Goal: Transaction & Acquisition: Purchase product/service

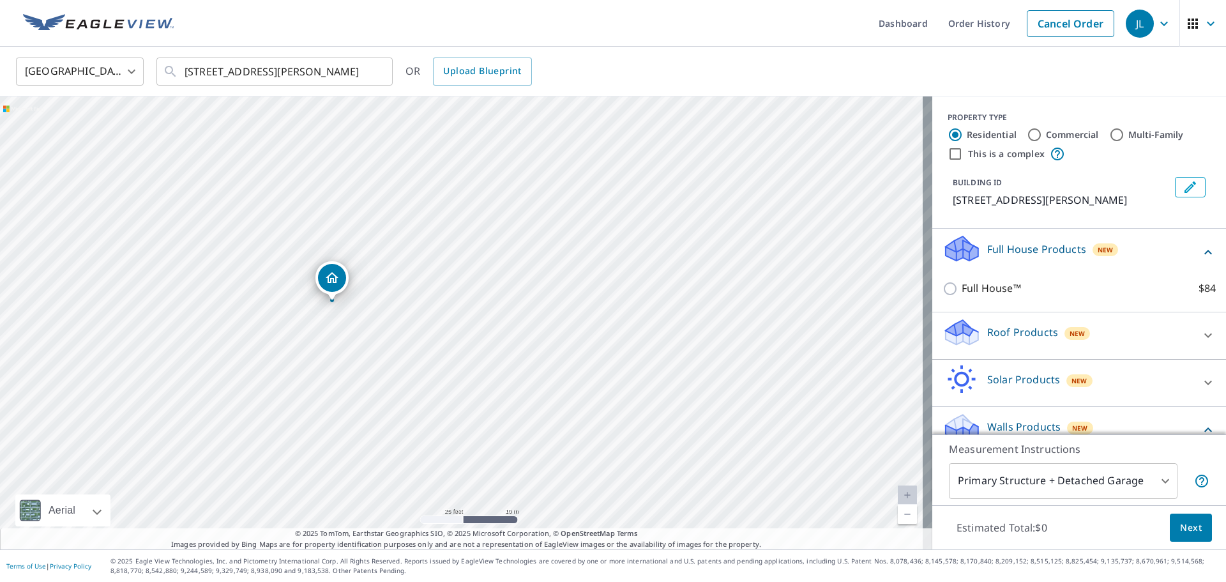
scroll to position [71, 0]
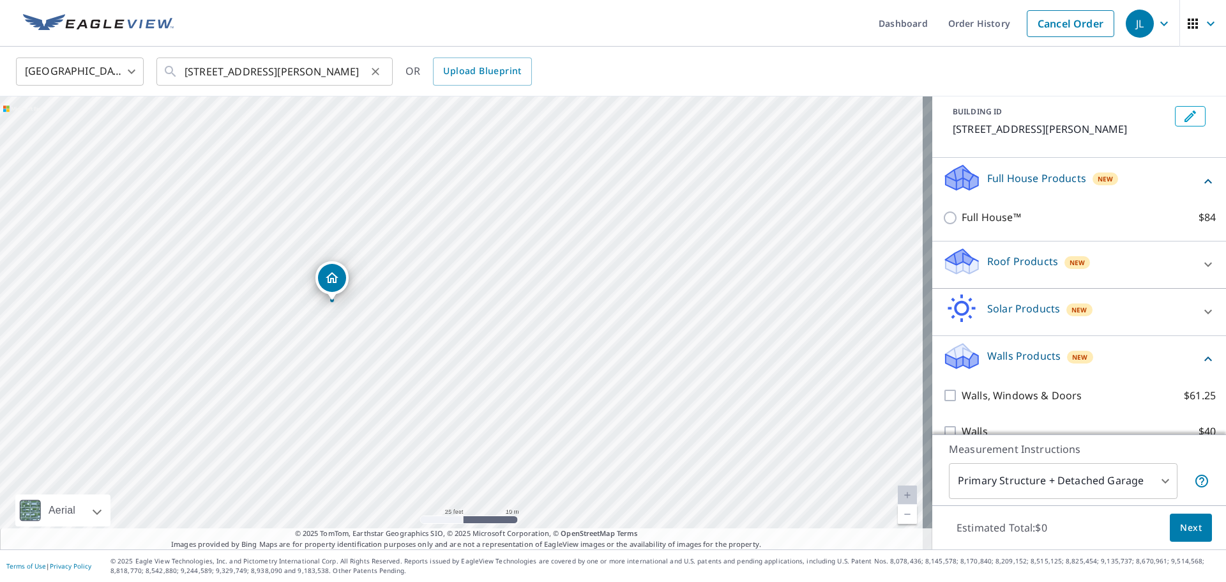
click at [376, 70] on icon "Clear" at bounding box center [375, 71] width 13 height 13
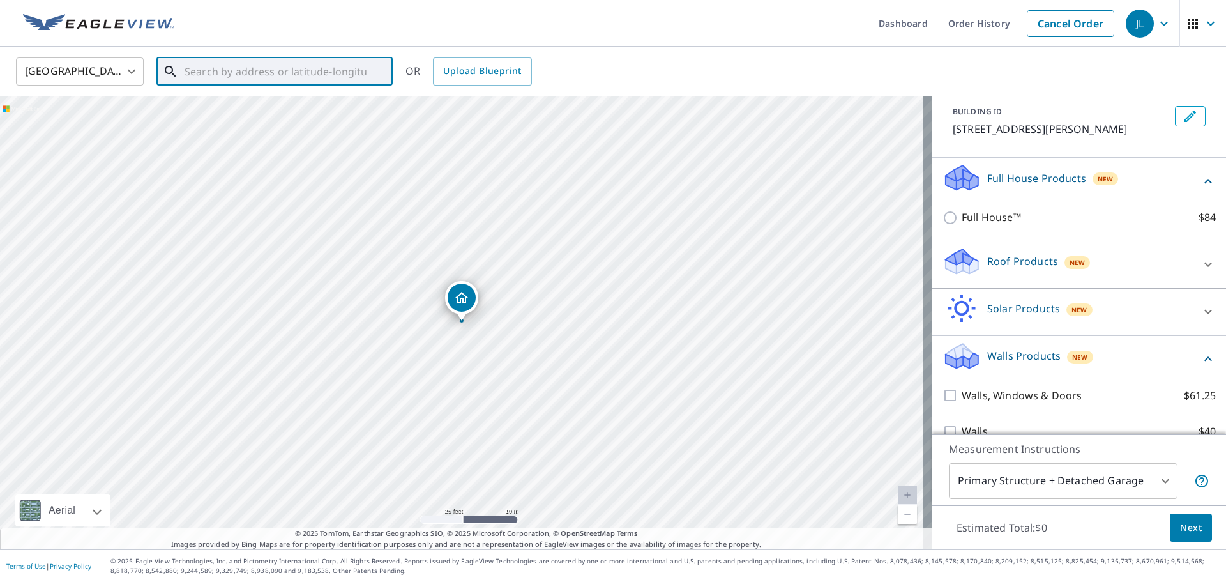
click at [330, 72] on input "text" at bounding box center [276, 72] width 182 height 36
click at [321, 107] on span "[STREET_ADDRESS]" at bounding box center [282, 108] width 201 height 15
type input "[STREET_ADDRESS][PERSON_NAME]"
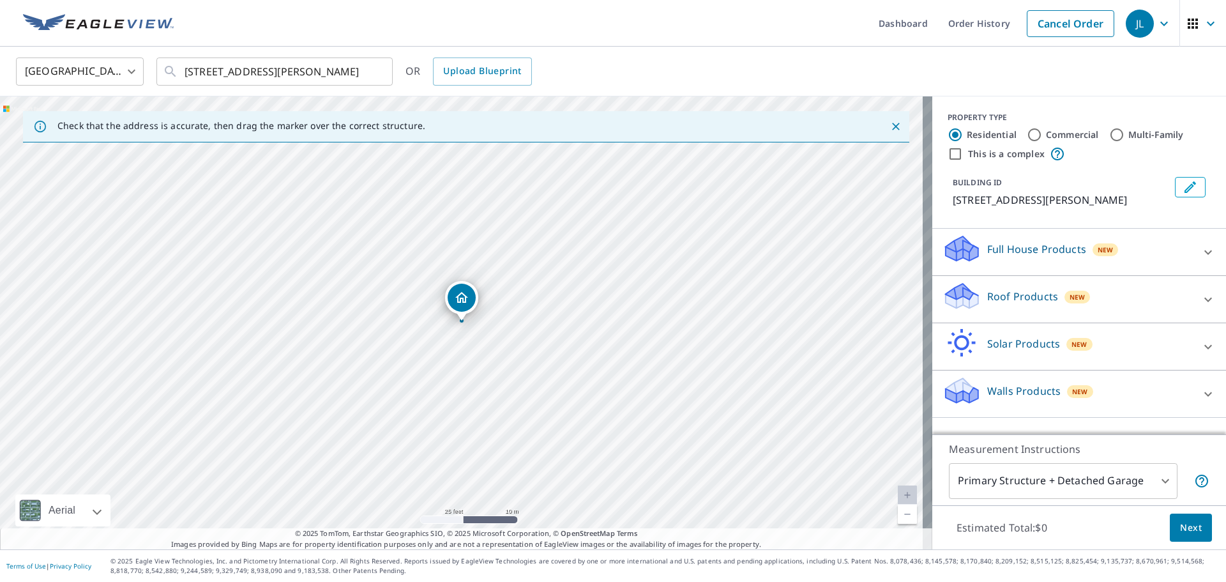
scroll to position [0, 0]
click at [1025, 317] on div "Roof Products New" at bounding box center [1068, 299] width 250 height 36
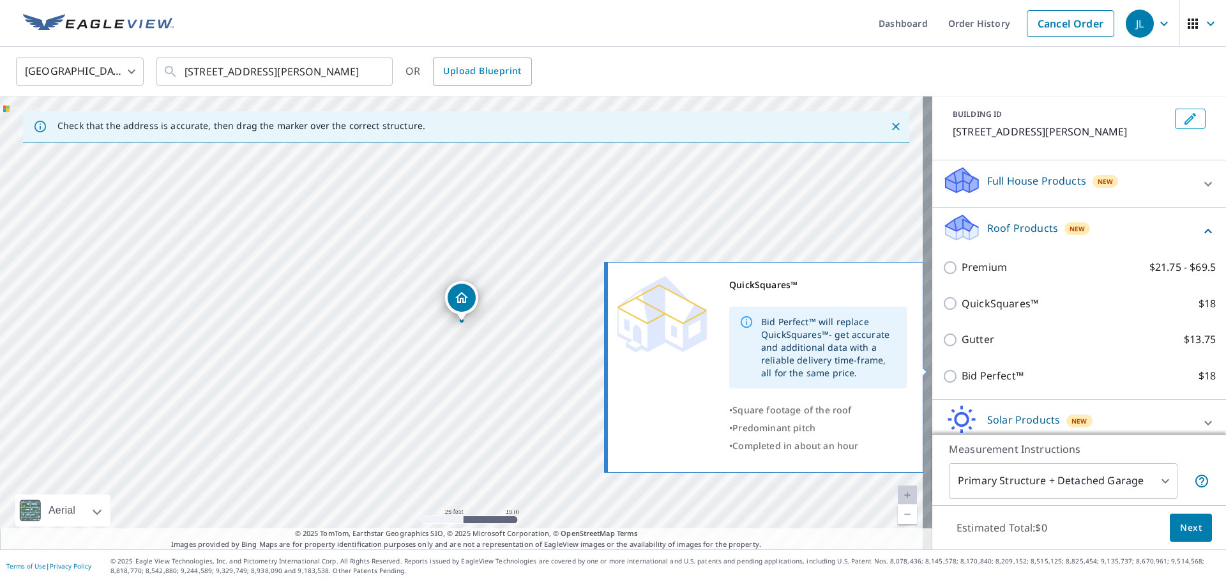
scroll to position [144, 0]
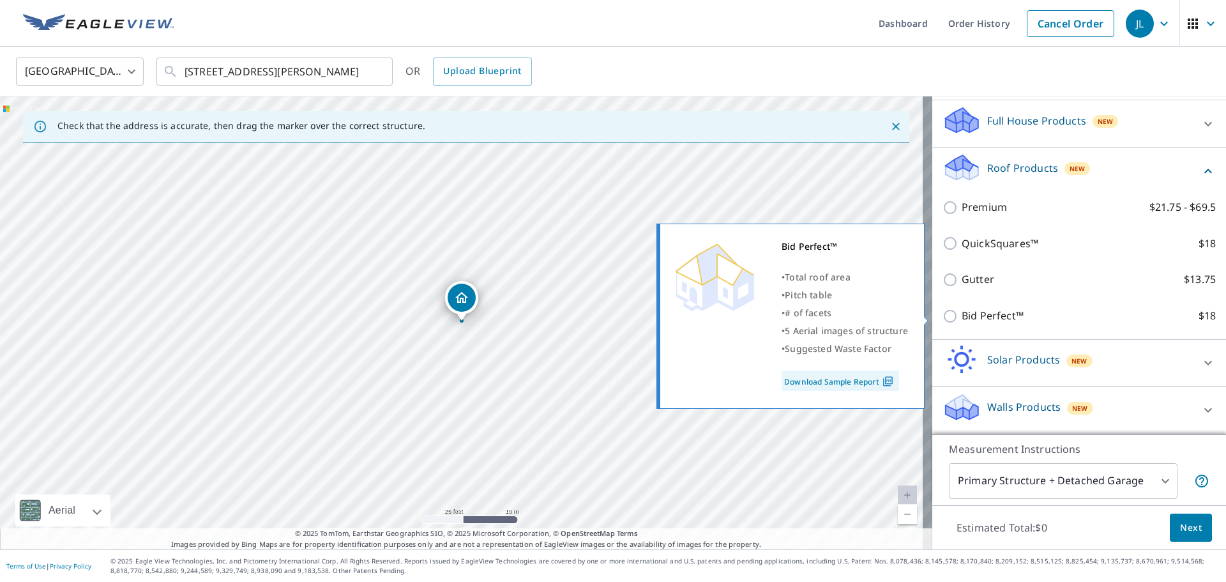
click at [974, 317] on p "Bid Perfect™" at bounding box center [993, 316] width 62 height 16
click at [962, 317] on input "Bid Perfect™ $18" at bounding box center [952, 316] width 19 height 15
checkbox input "true"
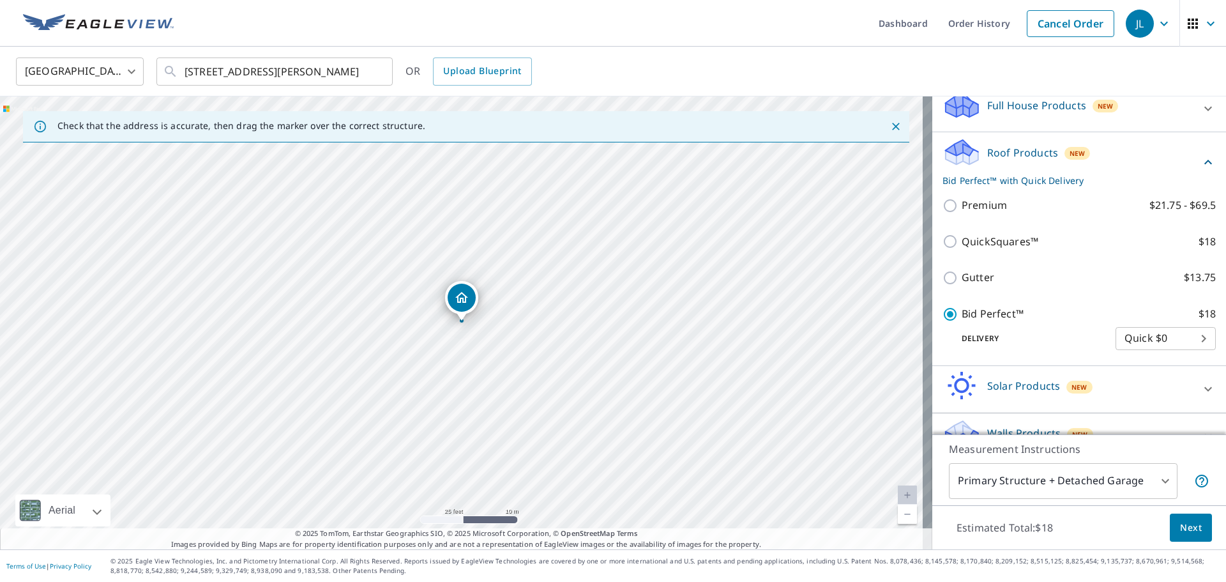
click at [1180, 526] on span "Next" at bounding box center [1191, 528] width 22 height 16
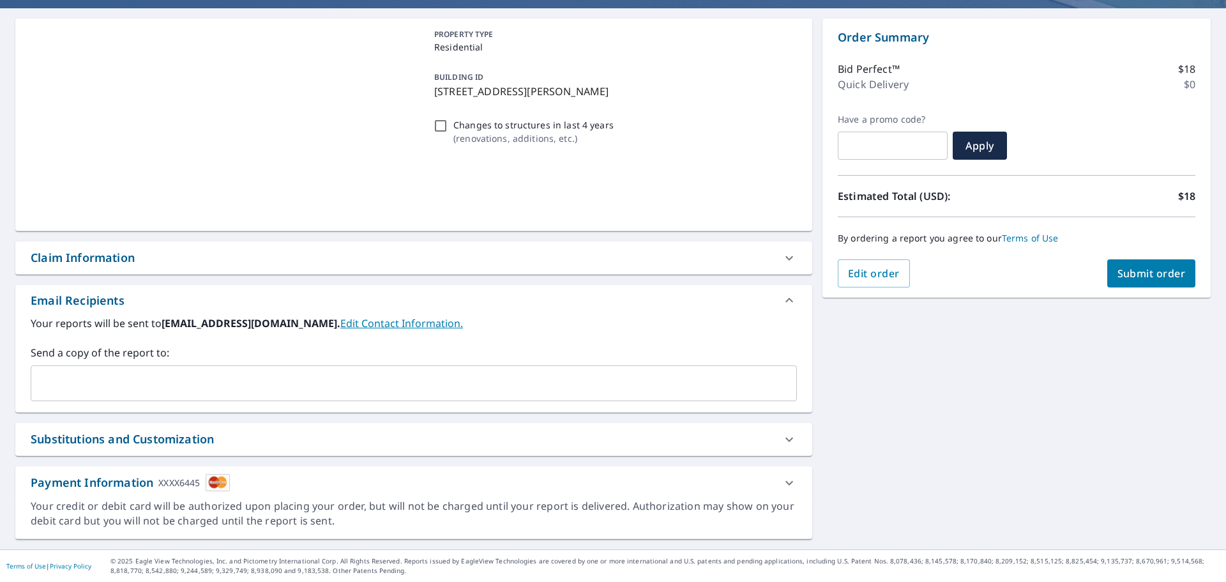
scroll to position [110, 0]
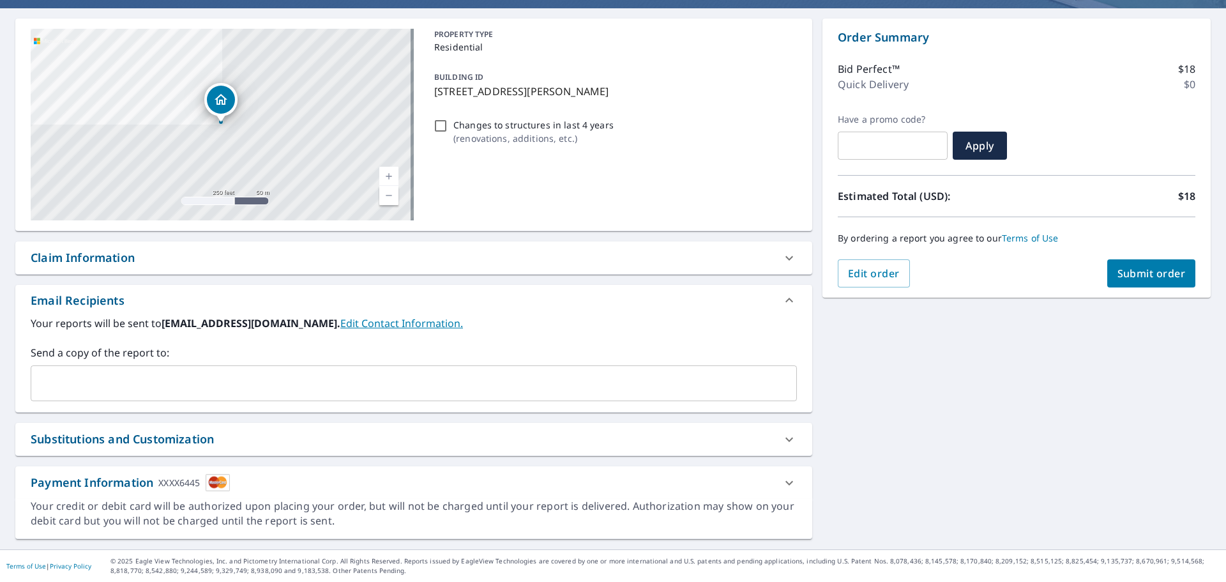
click at [161, 379] on input "text" at bounding box center [404, 383] width 736 height 24
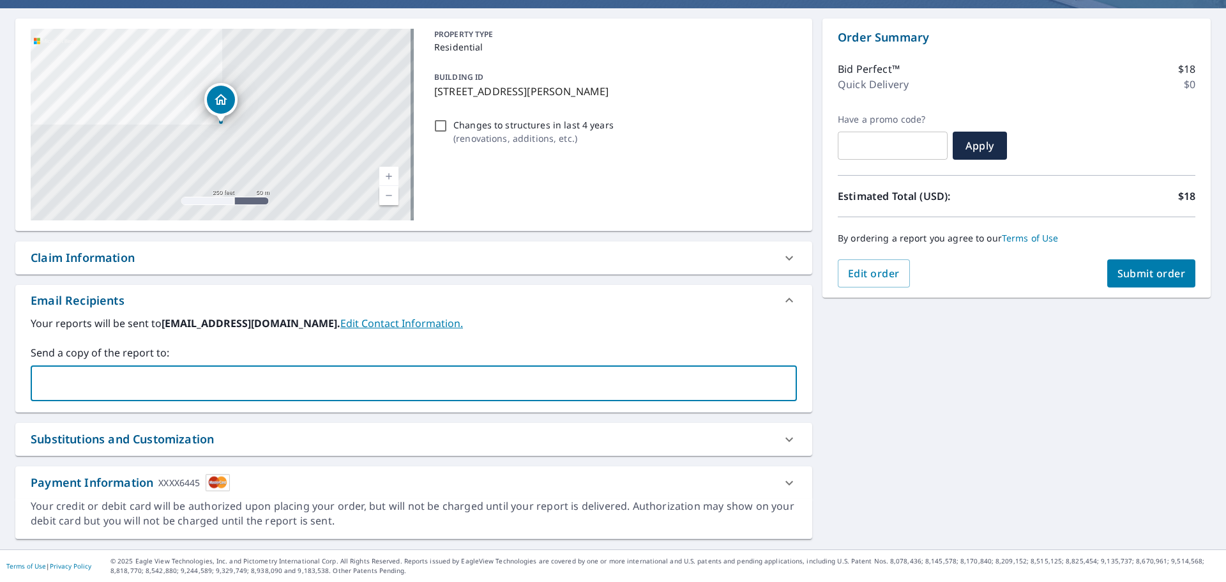
type input "[EMAIL_ADDRESS][DOMAIN_NAME]"
click at [1150, 271] on span "Submit order" at bounding box center [1152, 273] width 68 height 14
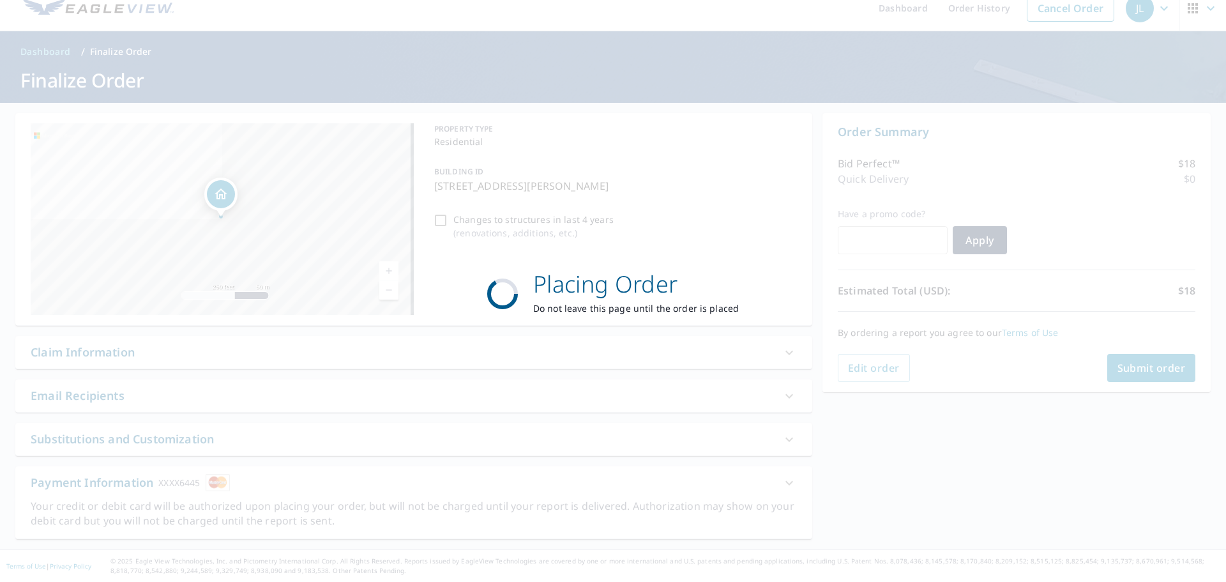
scroll to position [15, 0]
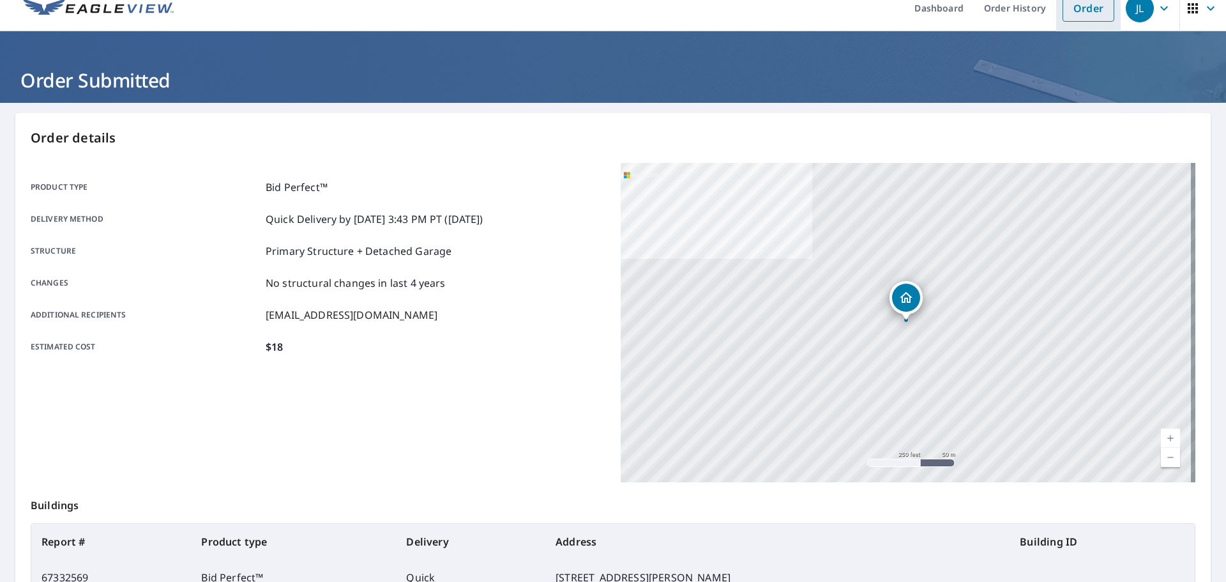
click at [1074, 11] on link "Order" at bounding box center [1089, 8] width 52 height 27
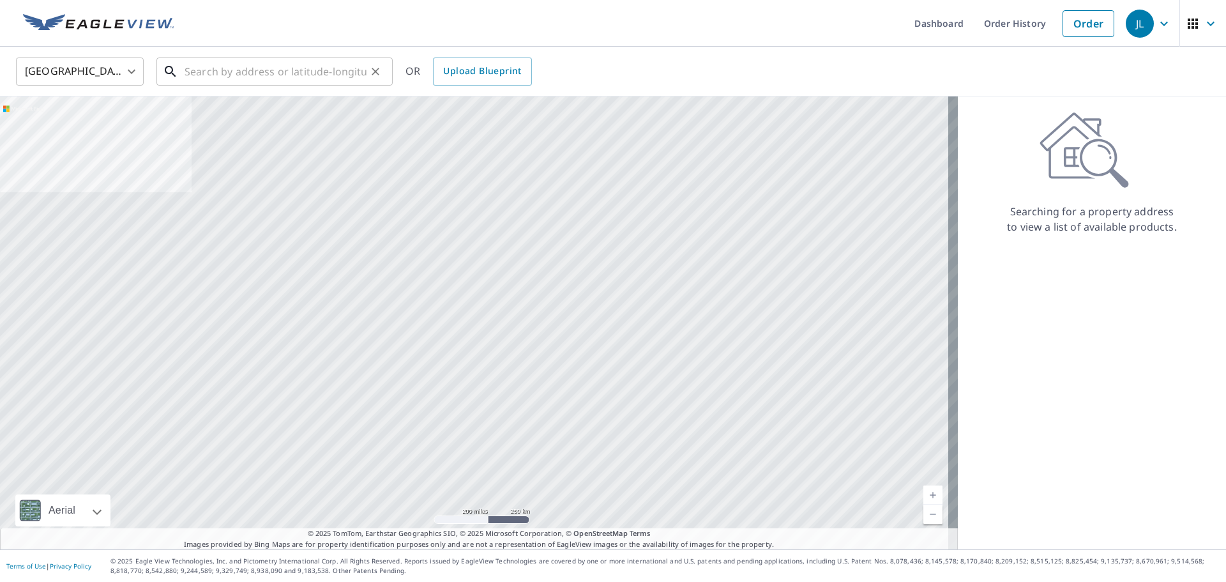
click at [255, 73] on input "text" at bounding box center [276, 72] width 182 height 36
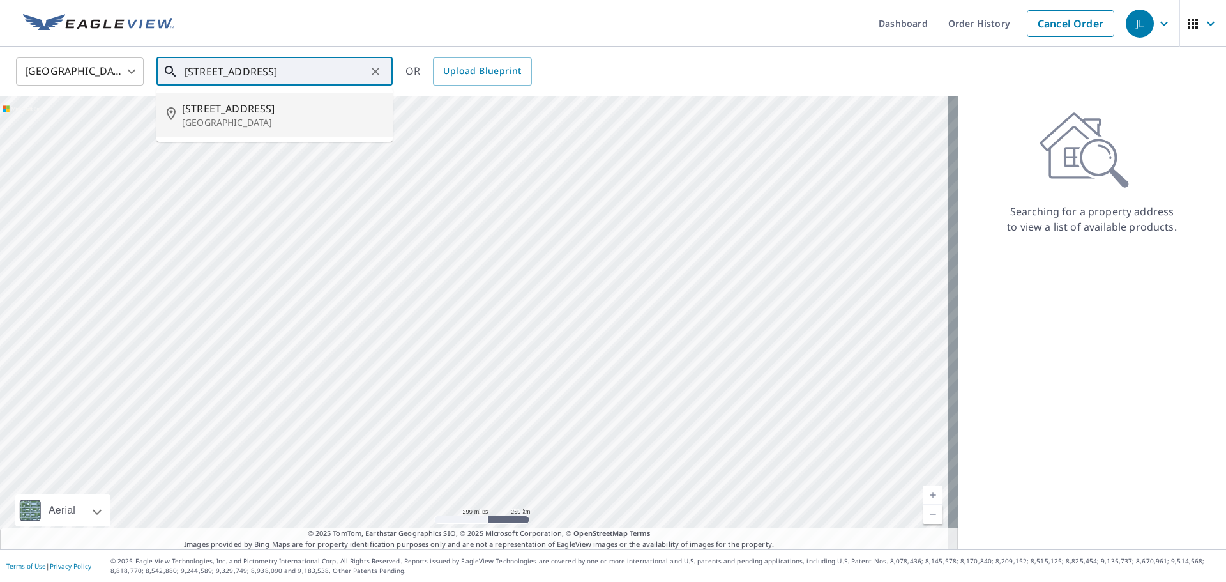
click at [264, 112] on span "[STREET_ADDRESS]" at bounding box center [282, 108] width 201 height 15
type input "[STREET_ADDRESS]"
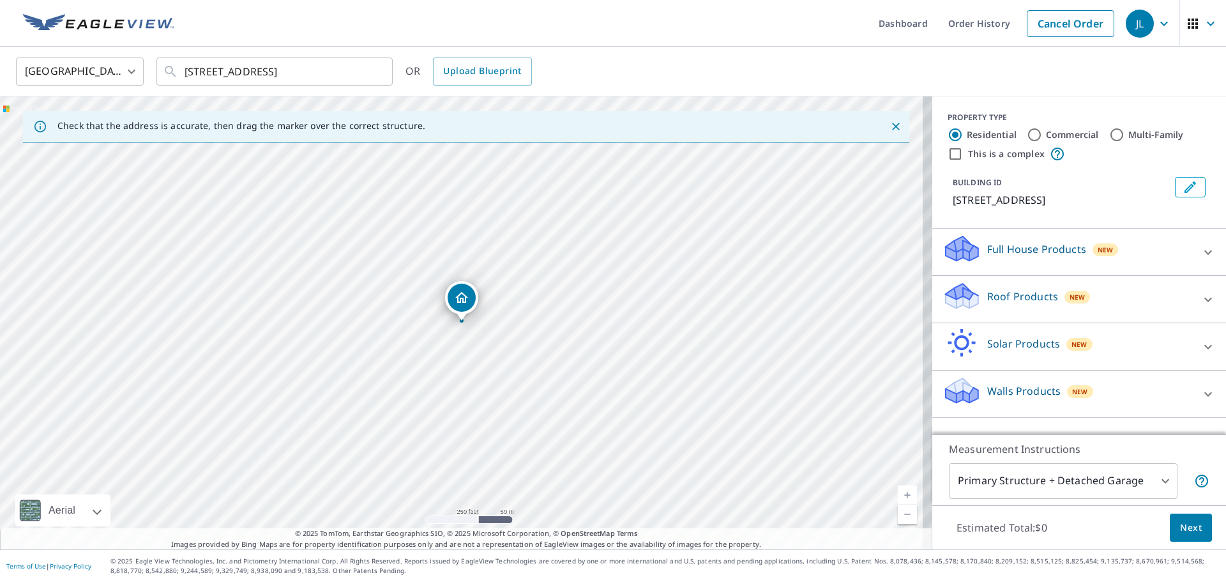
click at [1030, 291] on p "Roof Products" at bounding box center [1023, 296] width 71 height 15
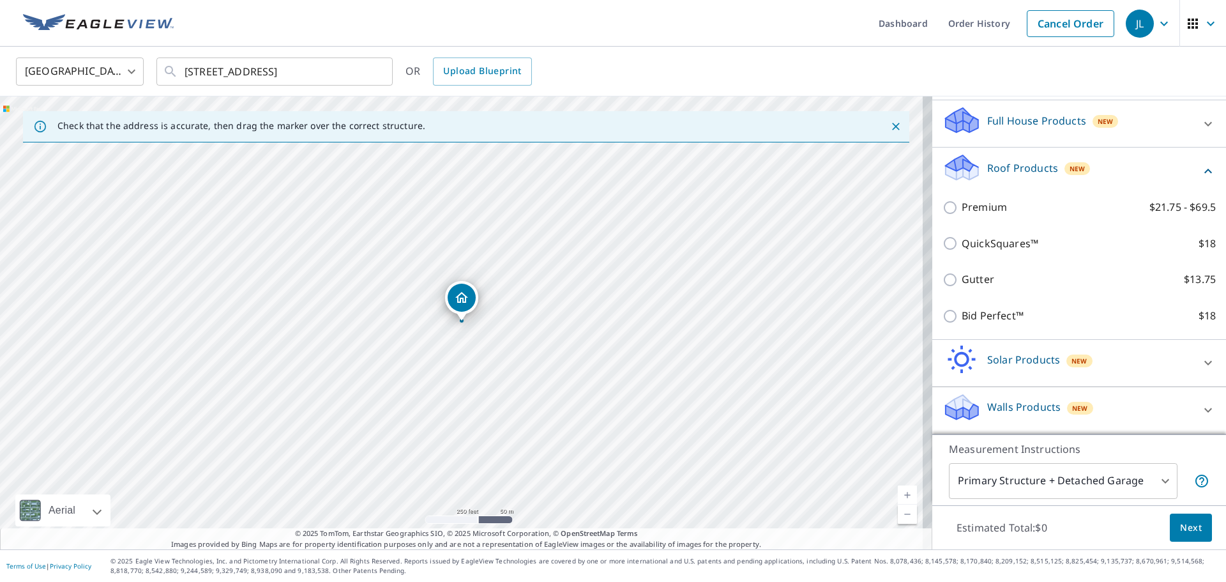
scroll to position [144, 0]
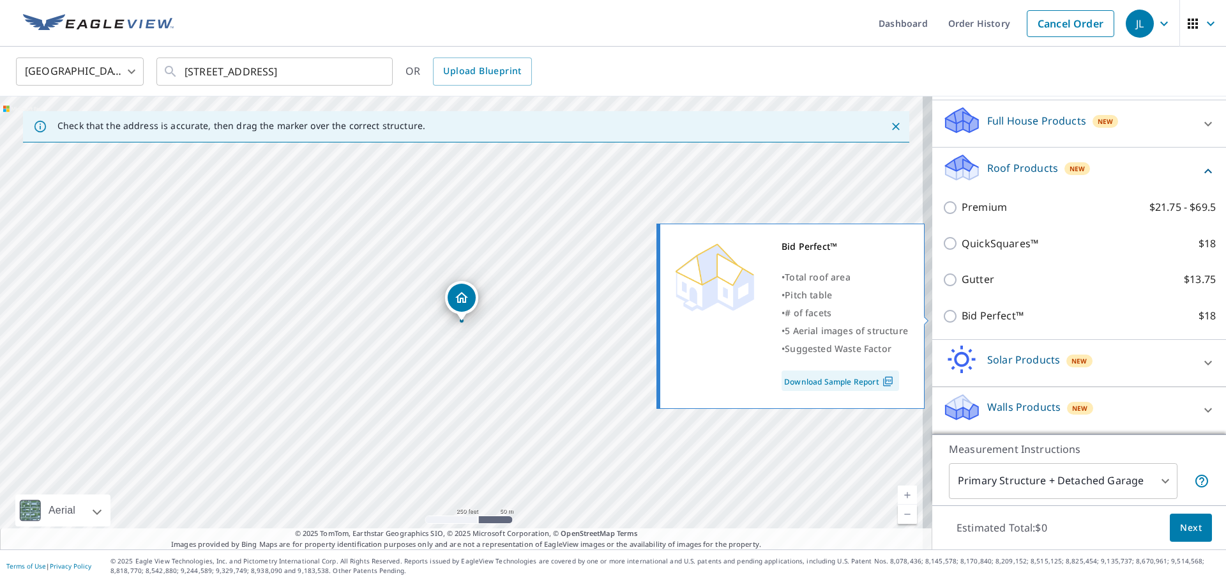
click at [943, 313] on input "Bid Perfect™ $18" at bounding box center [952, 316] width 19 height 15
checkbox input "true"
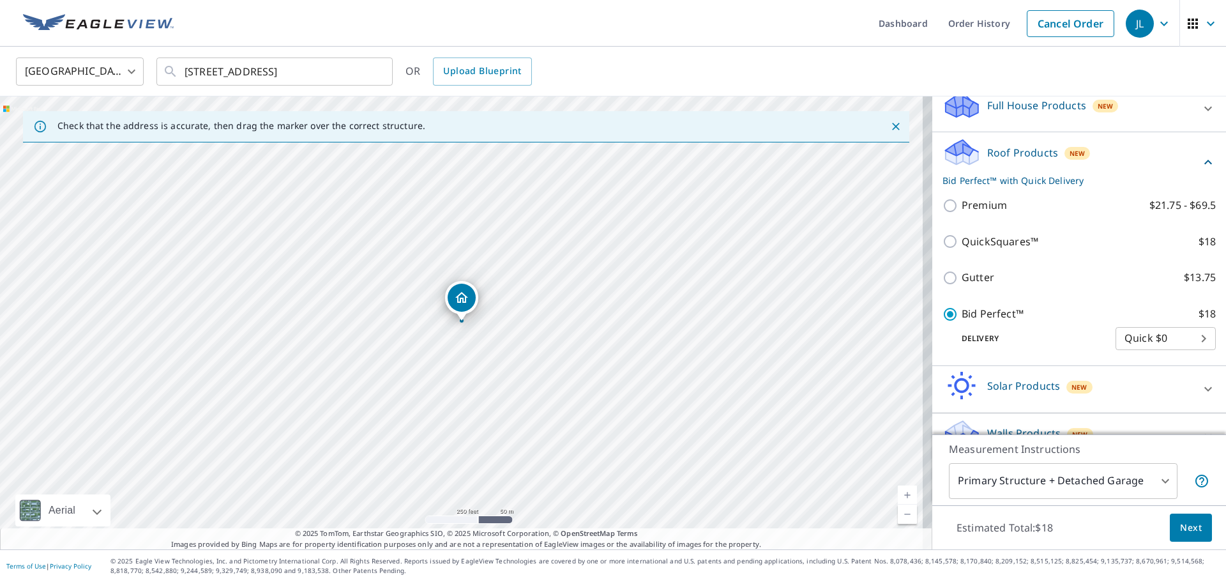
click at [1184, 526] on span "Next" at bounding box center [1191, 528] width 22 height 16
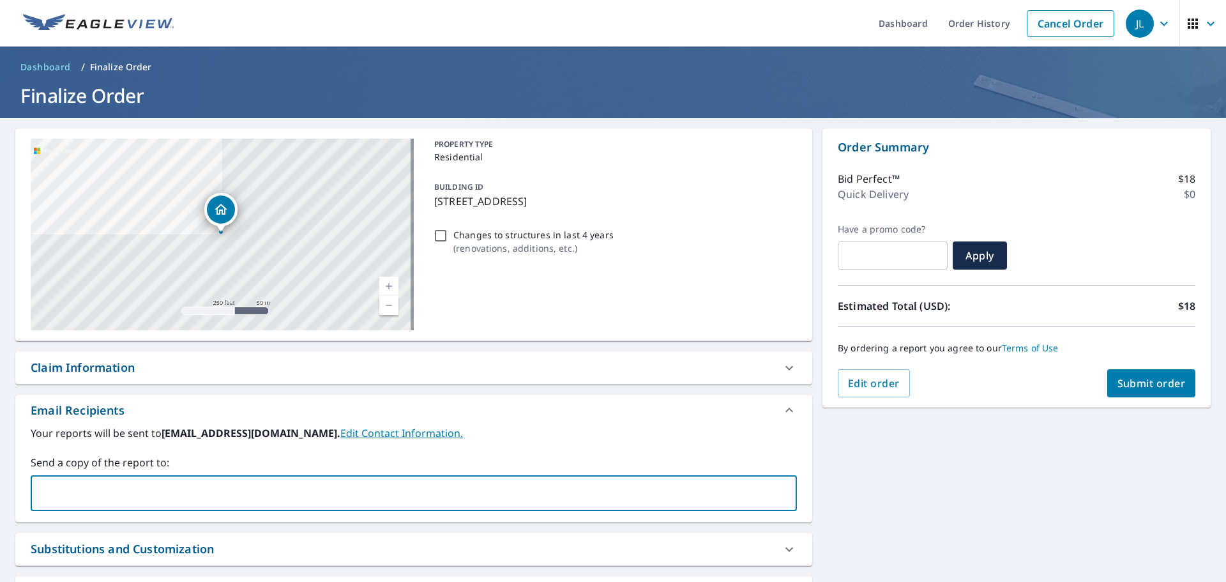
click at [180, 487] on input "text" at bounding box center [404, 493] width 736 height 24
type input "[EMAIL_ADDRESS][DOMAIN_NAME]"
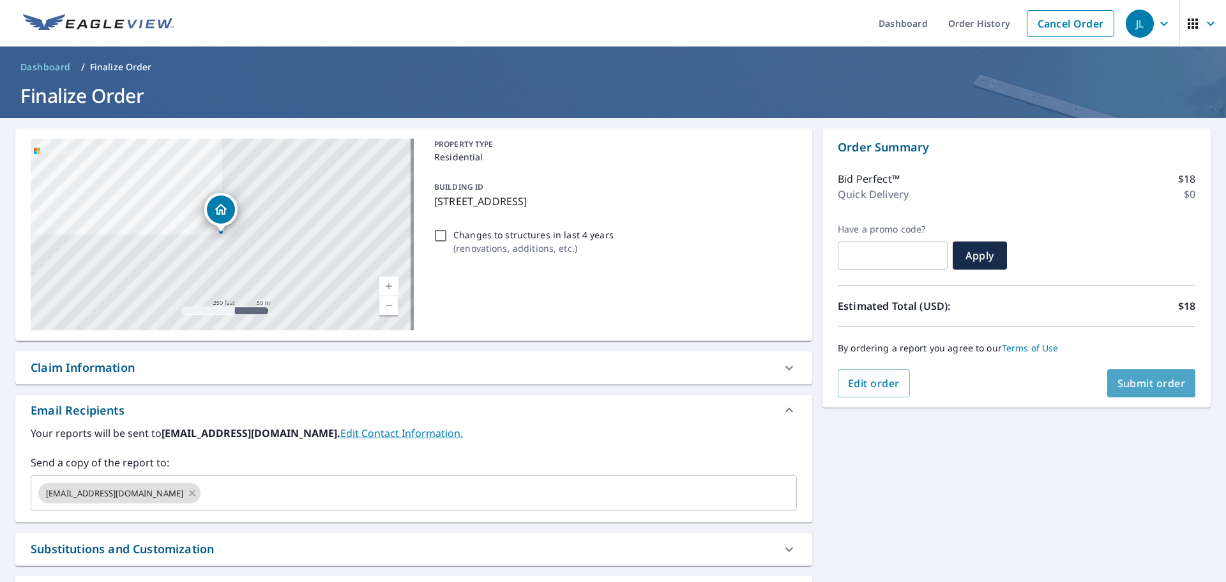
click at [1144, 384] on span "Submit order" at bounding box center [1152, 383] width 68 height 14
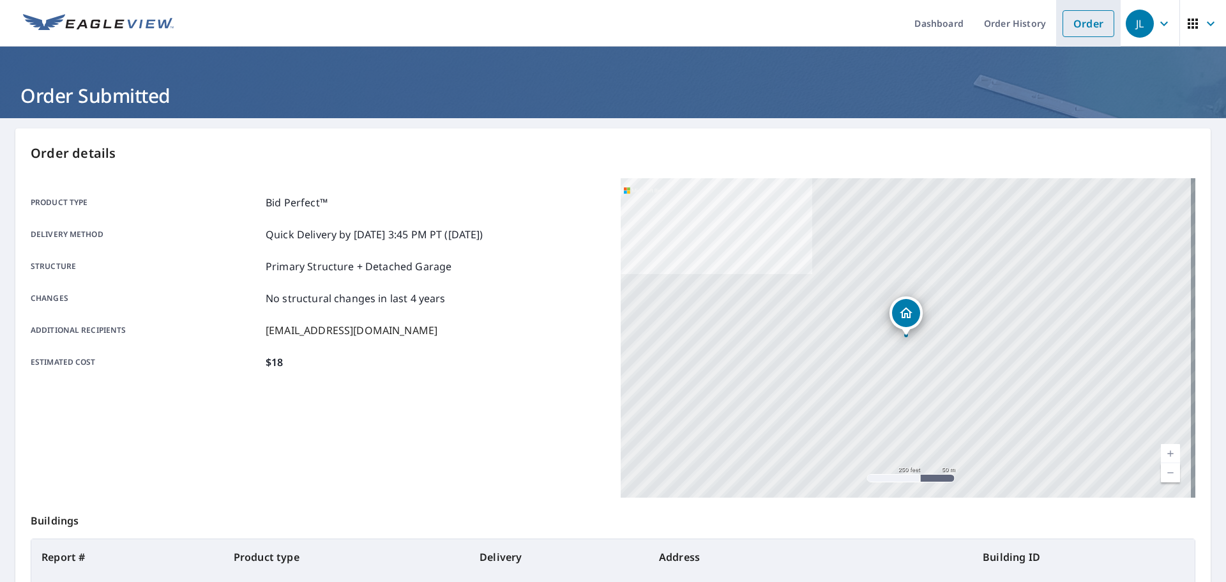
click at [1063, 27] on link "Order" at bounding box center [1089, 23] width 52 height 27
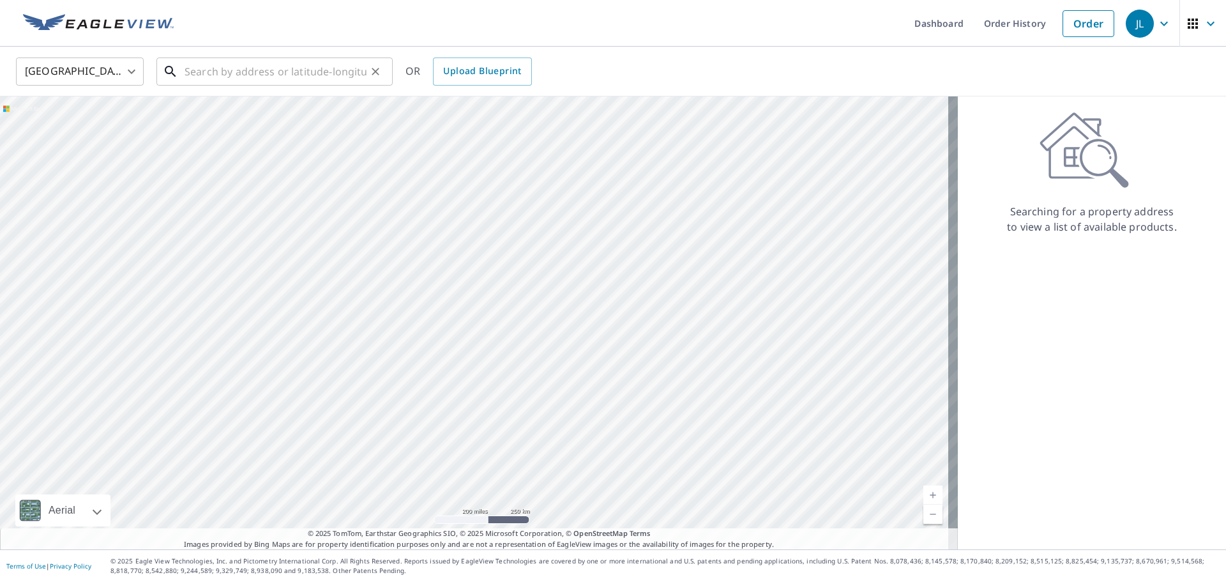
click at [222, 65] on input "text" at bounding box center [276, 72] width 182 height 36
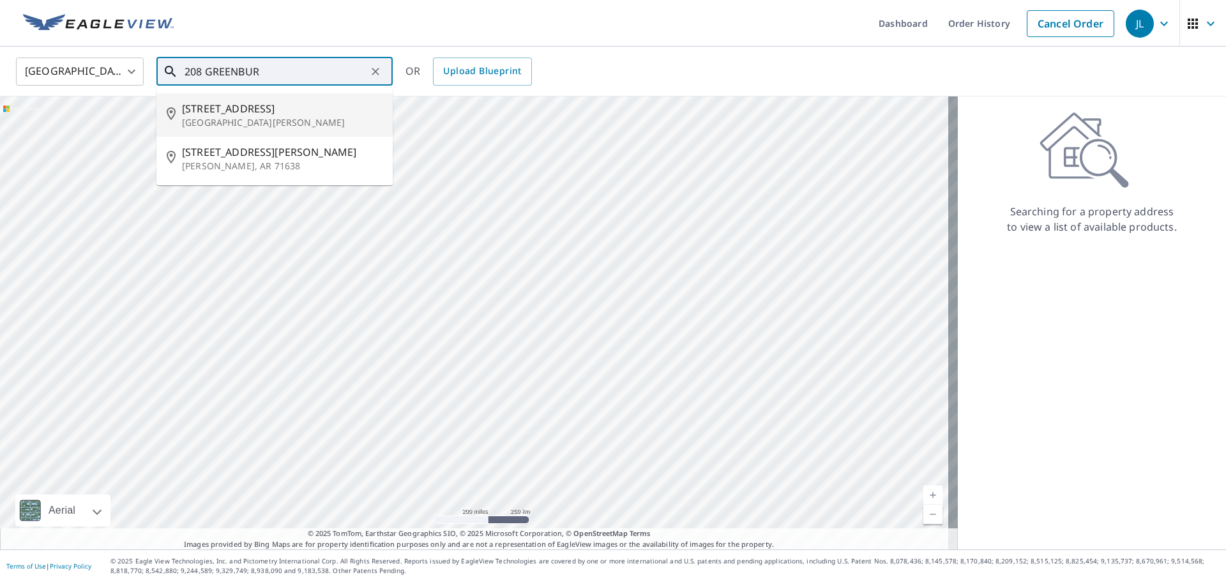
click at [231, 127] on p "[GEOGRAPHIC_DATA][PERSON_NAME]" at bounding box center [282, 122] width 201 height 13
type input "[STREET_ADDRESS][PERSON_NAME]"
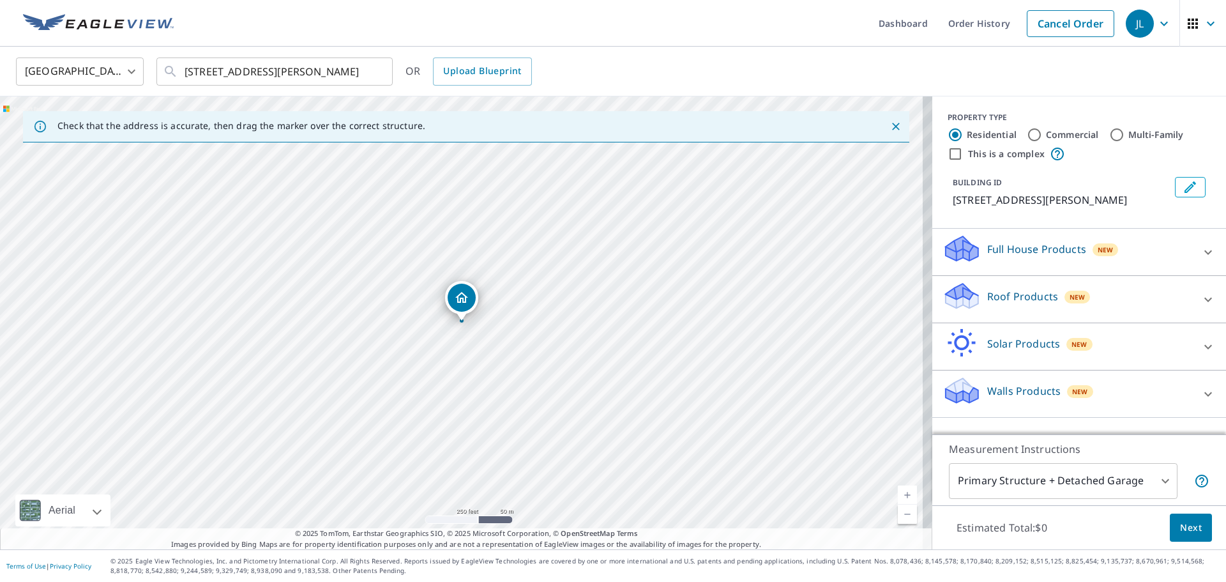
click at [1023, 304] on p "Roof Products" at bounding box center [1023, 296] width 71 height 15
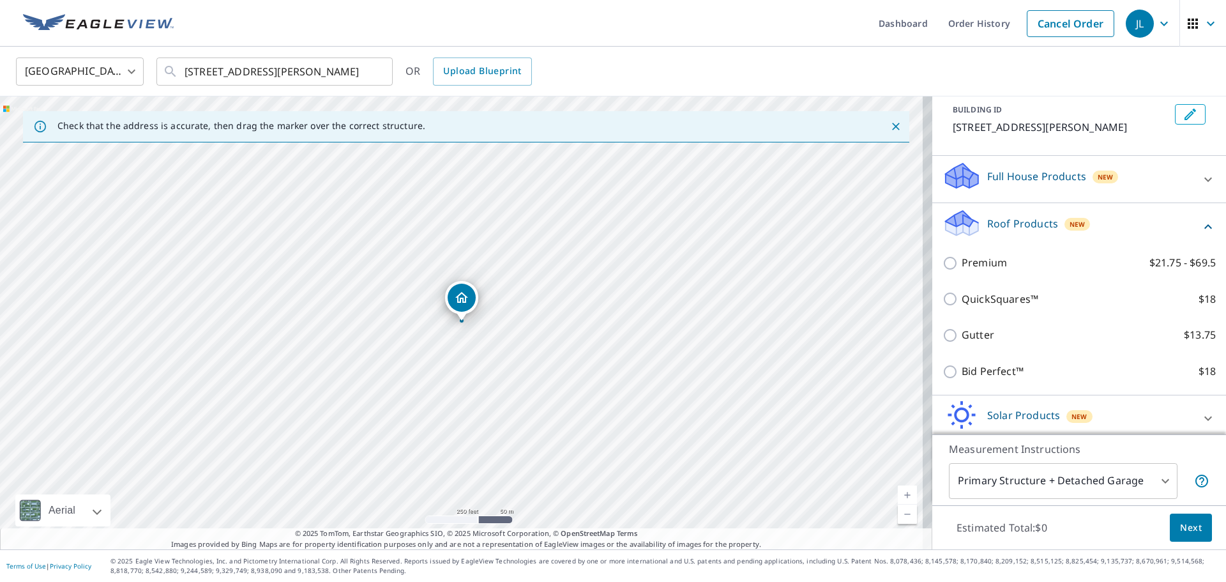
scroll to position [144, 0]
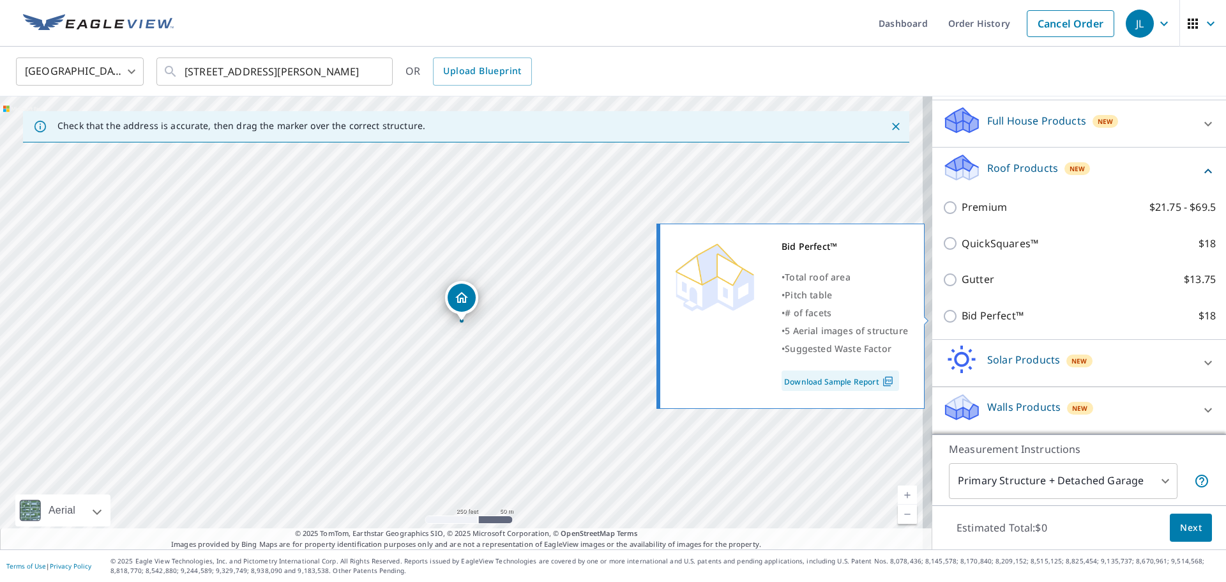
click at [993, 317] on p "Bid Perfect™" at bounding box center [993, 316] width 62 height 16
click at [962, 317] on input "Bid Perfect™ $18" at bounding box center [952, 316] width 19 height 15
checkbox input "true"
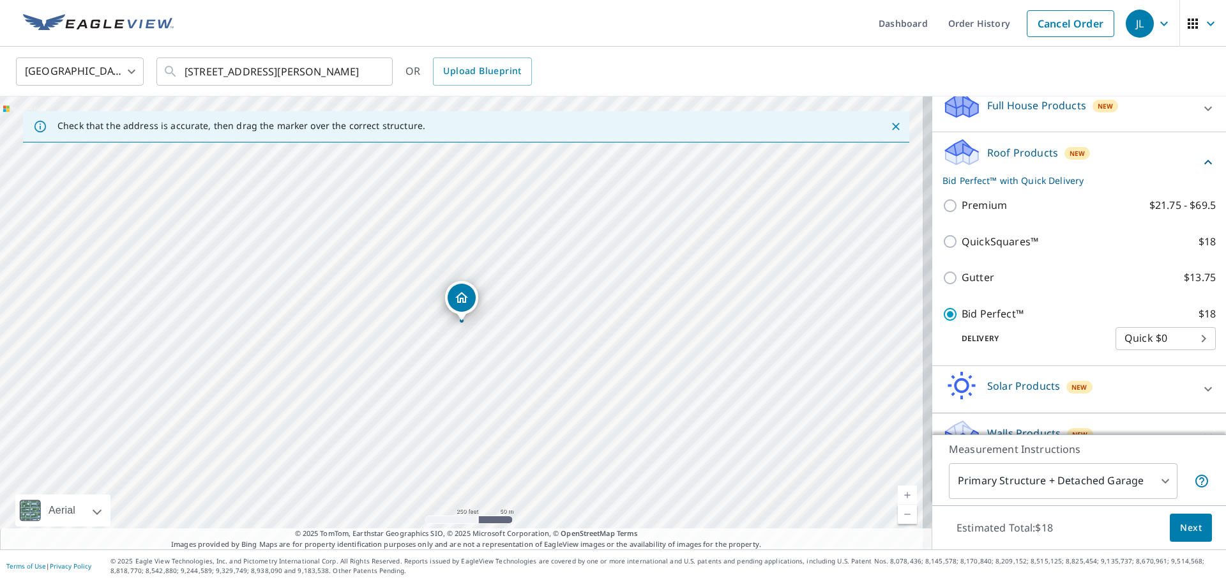
click at [1180, 531] on span "Next" at bounding box center [1191, 528] width 22 height 16
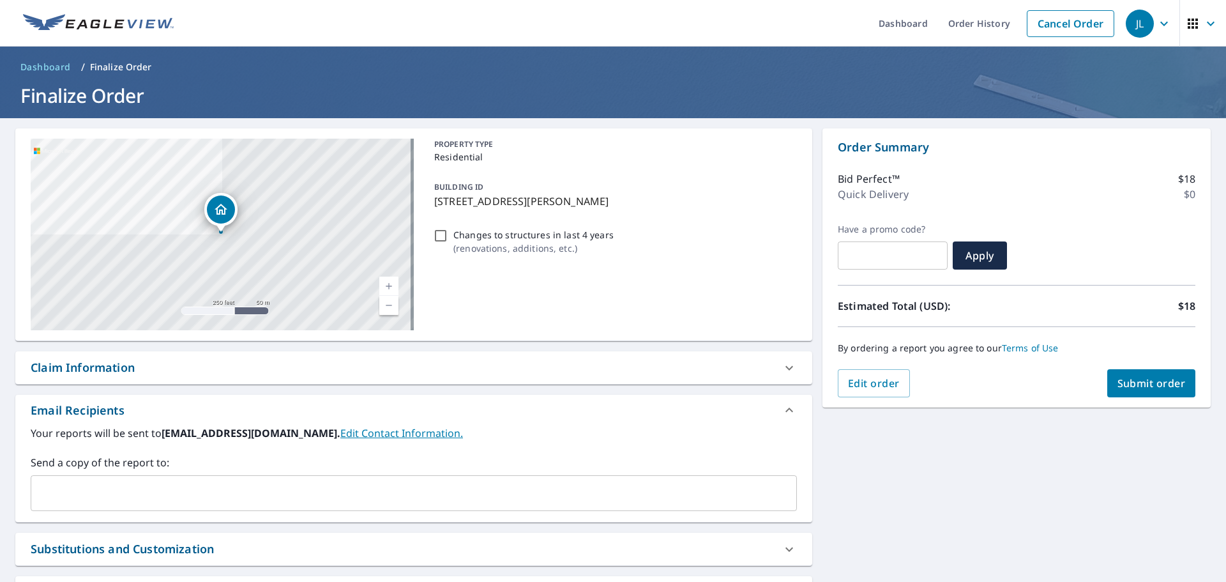
click at [263, 487] on input "text" at bounding box center [404, 493] width 736 height 24
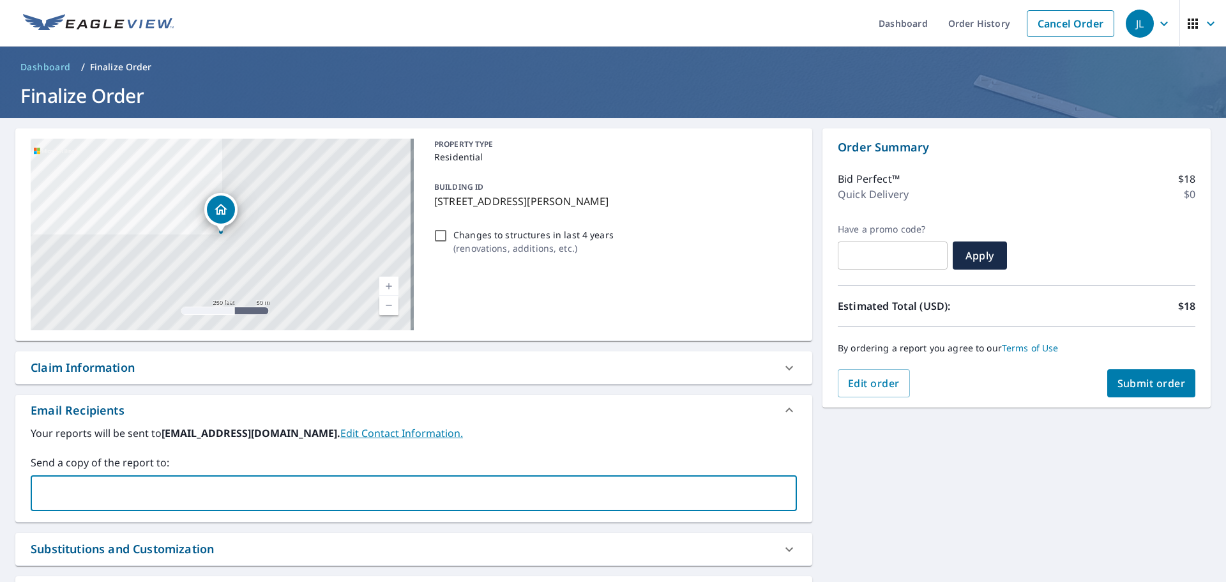
type input "[EMAIL_ADDRESS][DOMAIN_NAME]"
click at [1159, 386] on span "Submit order" at bounding box center [1152, 383] width 68 height 14
